Goal: Task Accomplishment & Management: Manage account settings

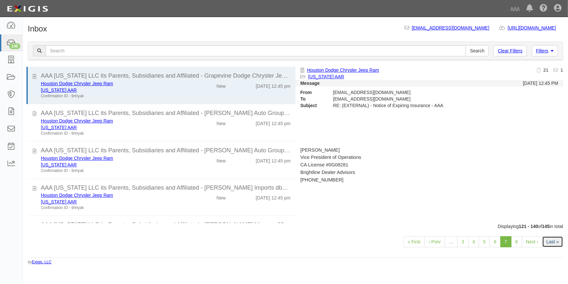
click at [558, 241] on link "Last »" at bounding box center [553, 241] width 21 height 11
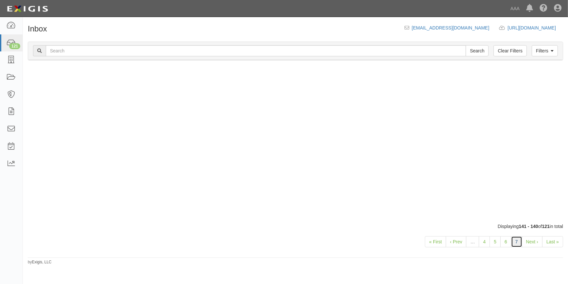
click at [517, 240] on link "7" at bounding box center [517, 241] width 11 height 11
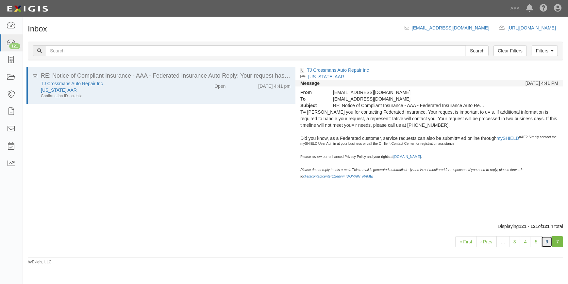
click at [551, 243] on link "6" at bounding box center [547, 241] width 11 height 11
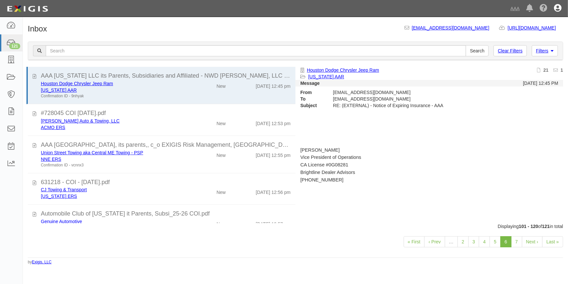
click at [559, 5] on icon at bounding box center [558, 9] width 8 height 8
click at [534, 41] on link "Sign Out" at bounding box center [539, 38] width 52 height 13
